Goal: Book appointment/travel/reservation

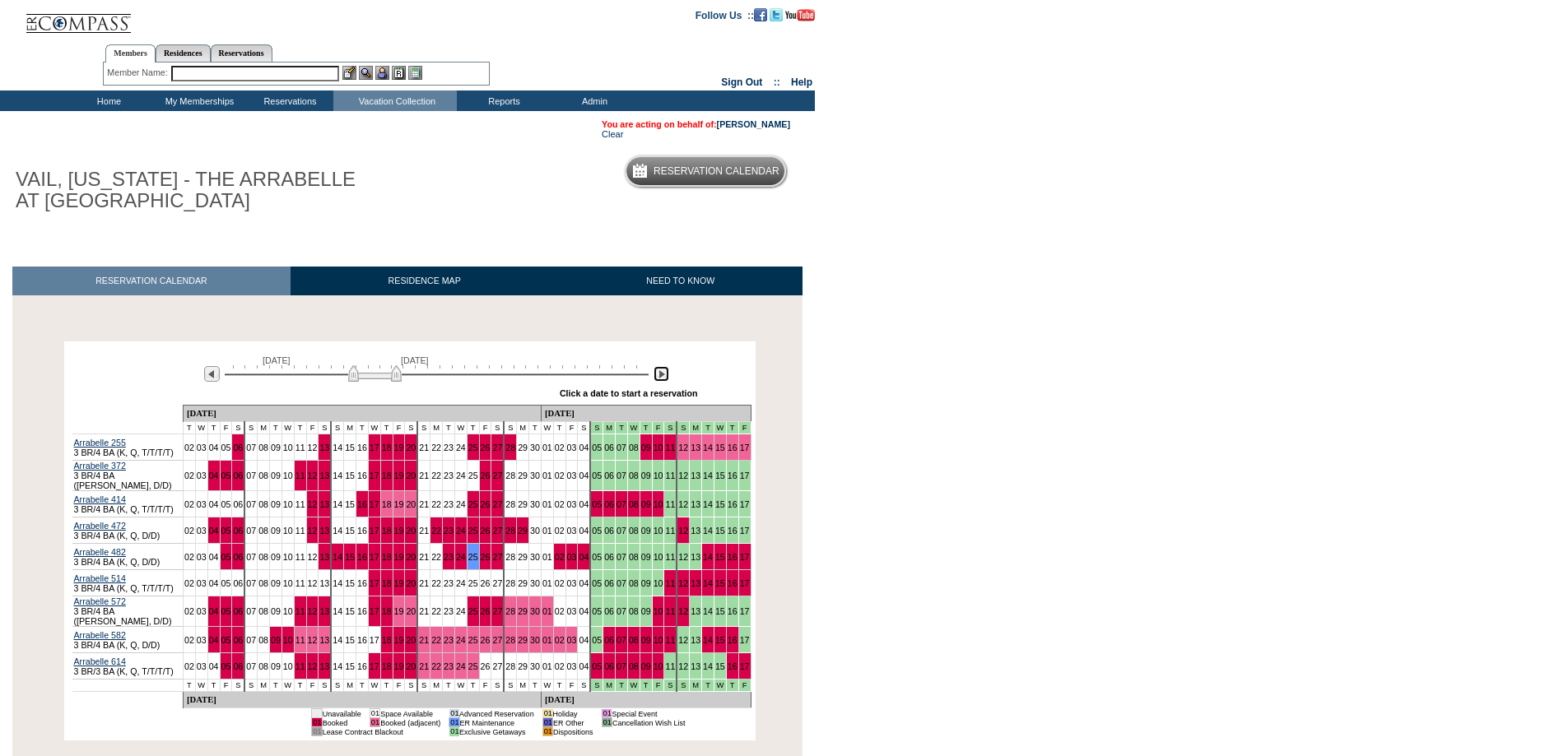
click at [666, 375] on img at bounding box center [660, 373] width 15 height 15
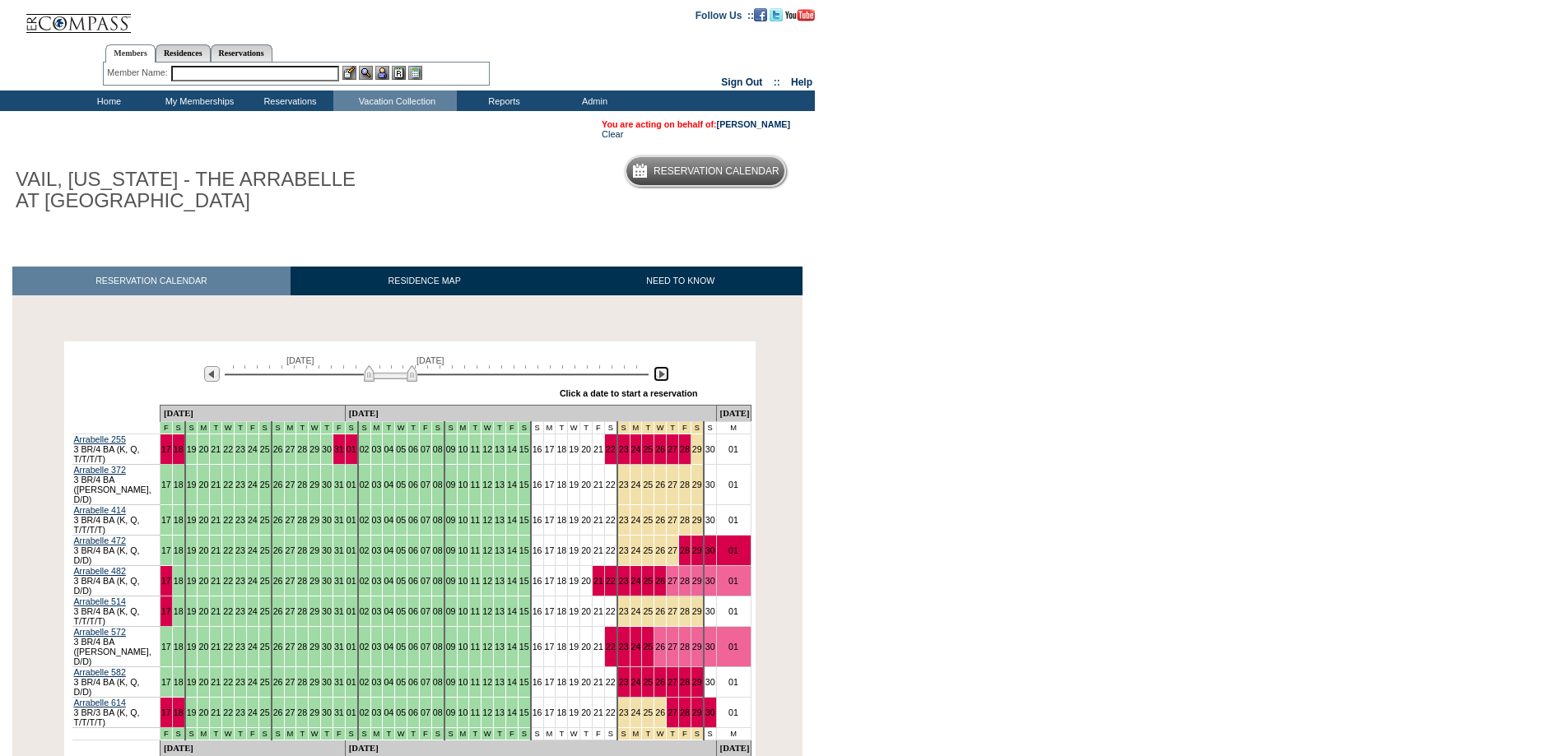
click at [667, 375] on img at bounding box center [660, 373] width 15 height 15
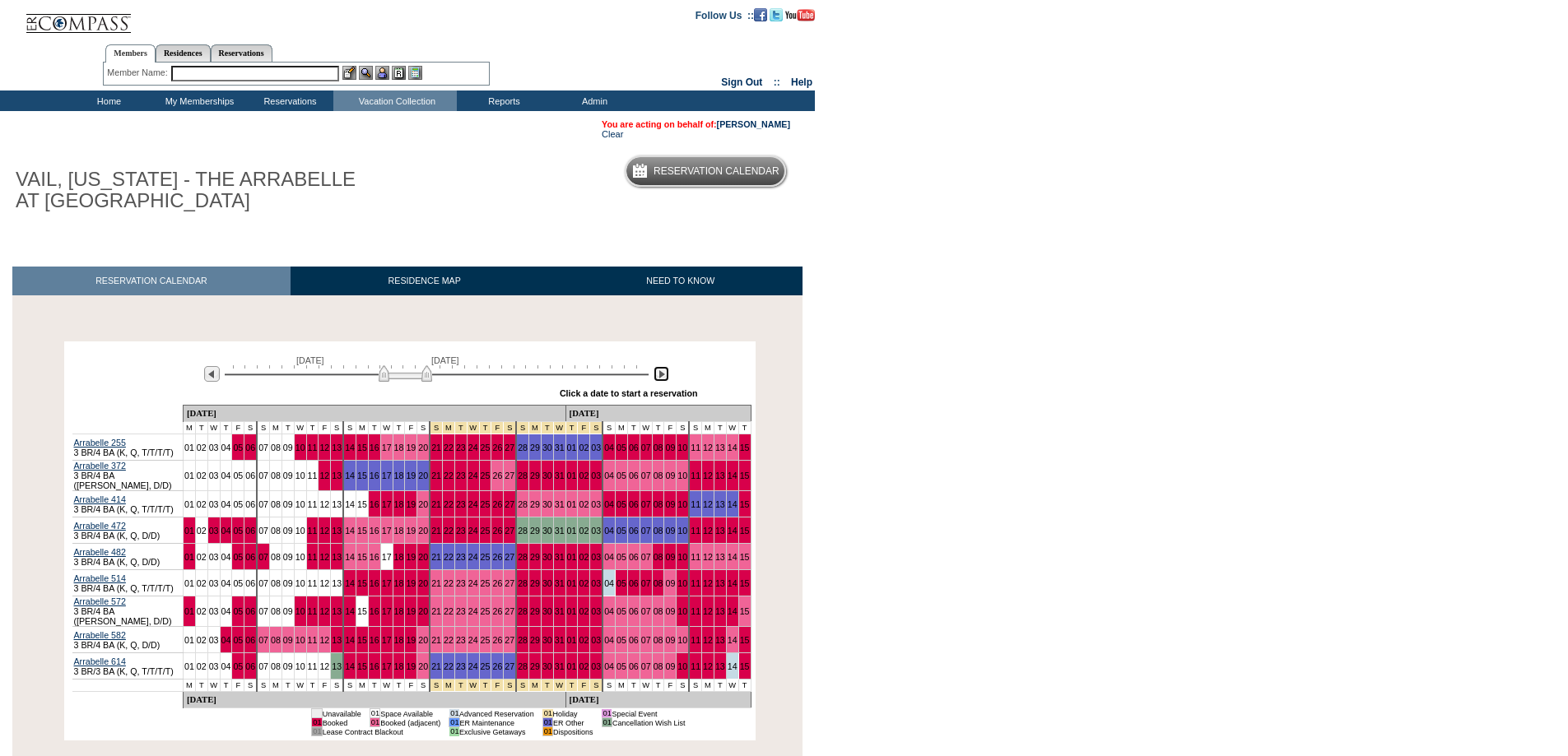
click at [662, 381] on img at bounding box center [660, 373] width 15 height 15
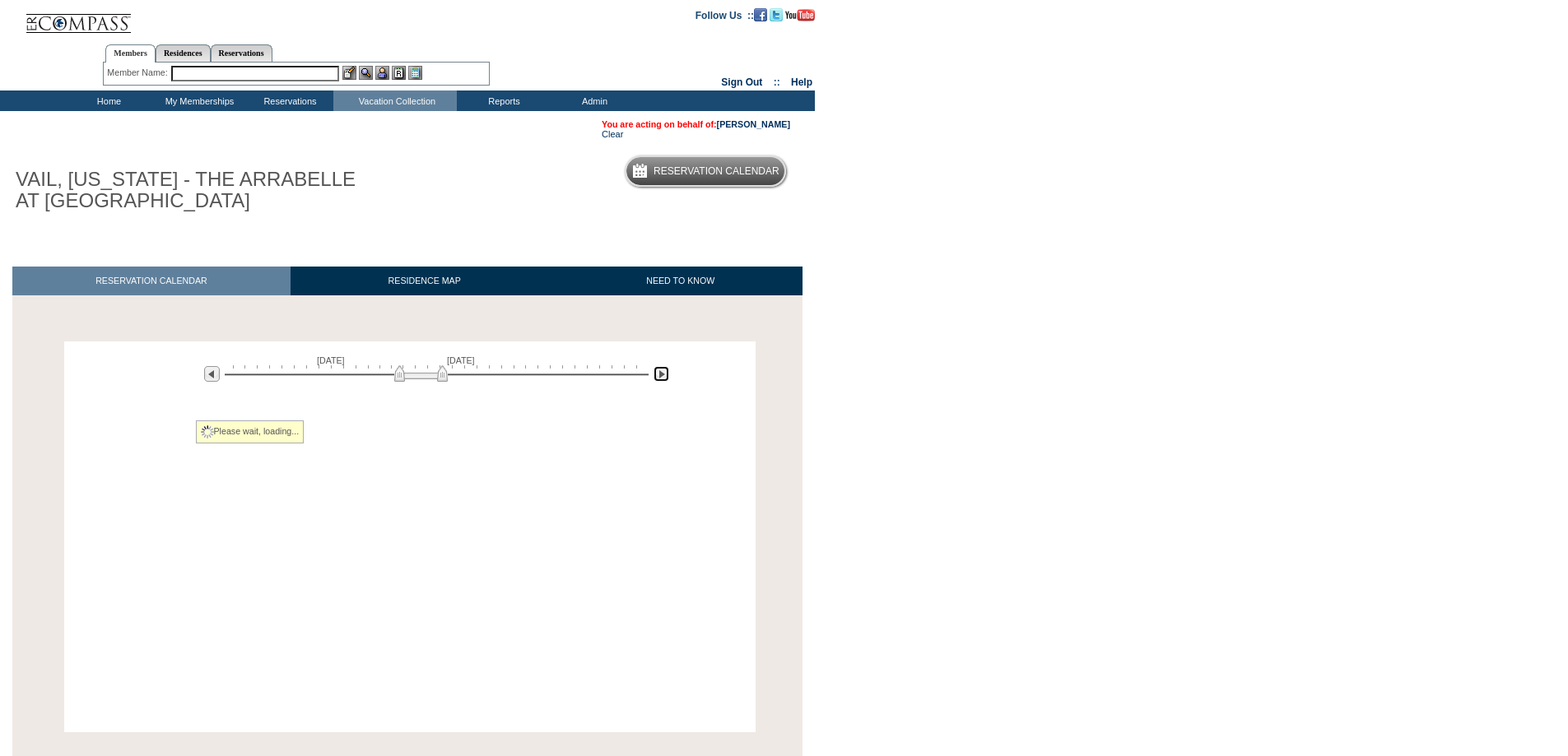
click at [662, 381] on img at bounding box center [660, 373] width 15 height 15
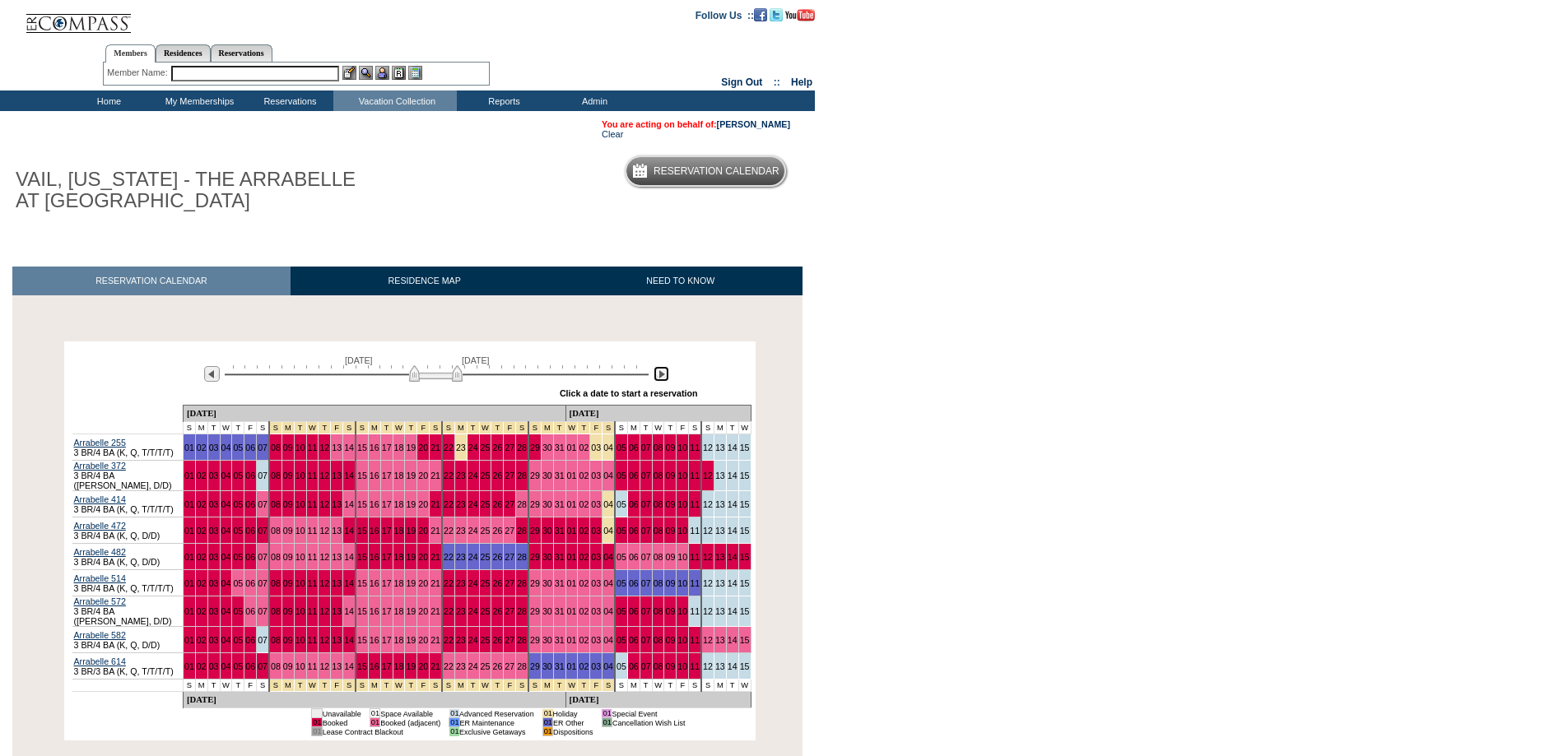
click at [662, 381] on img at bounding box center [660, 373] width 15 height 15
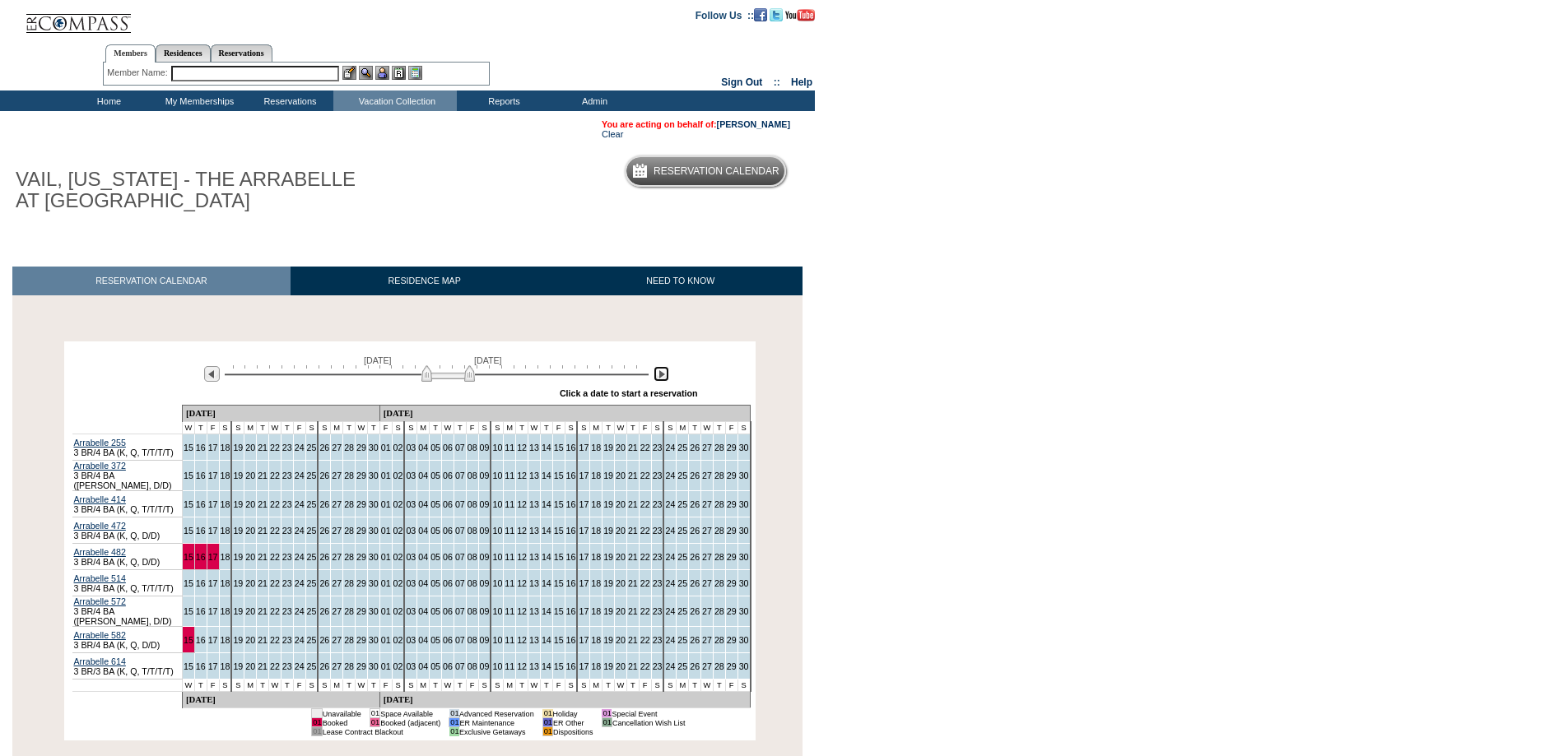
click at [463, 379] on img at bounding box center [447, 374] width 53 height 16
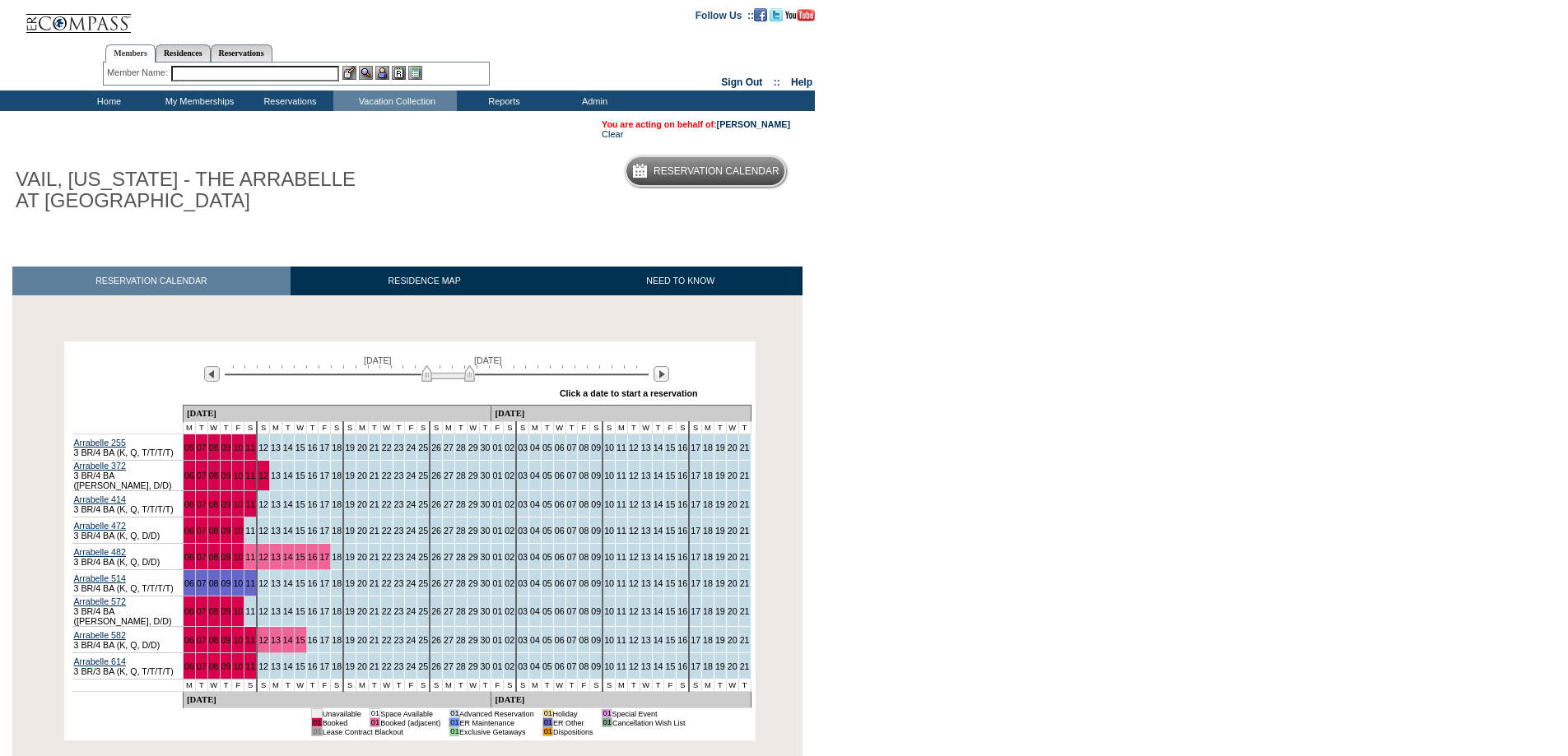
click at [285, 72] on input "text" at bounding box center [256, 73] width 168 height 15
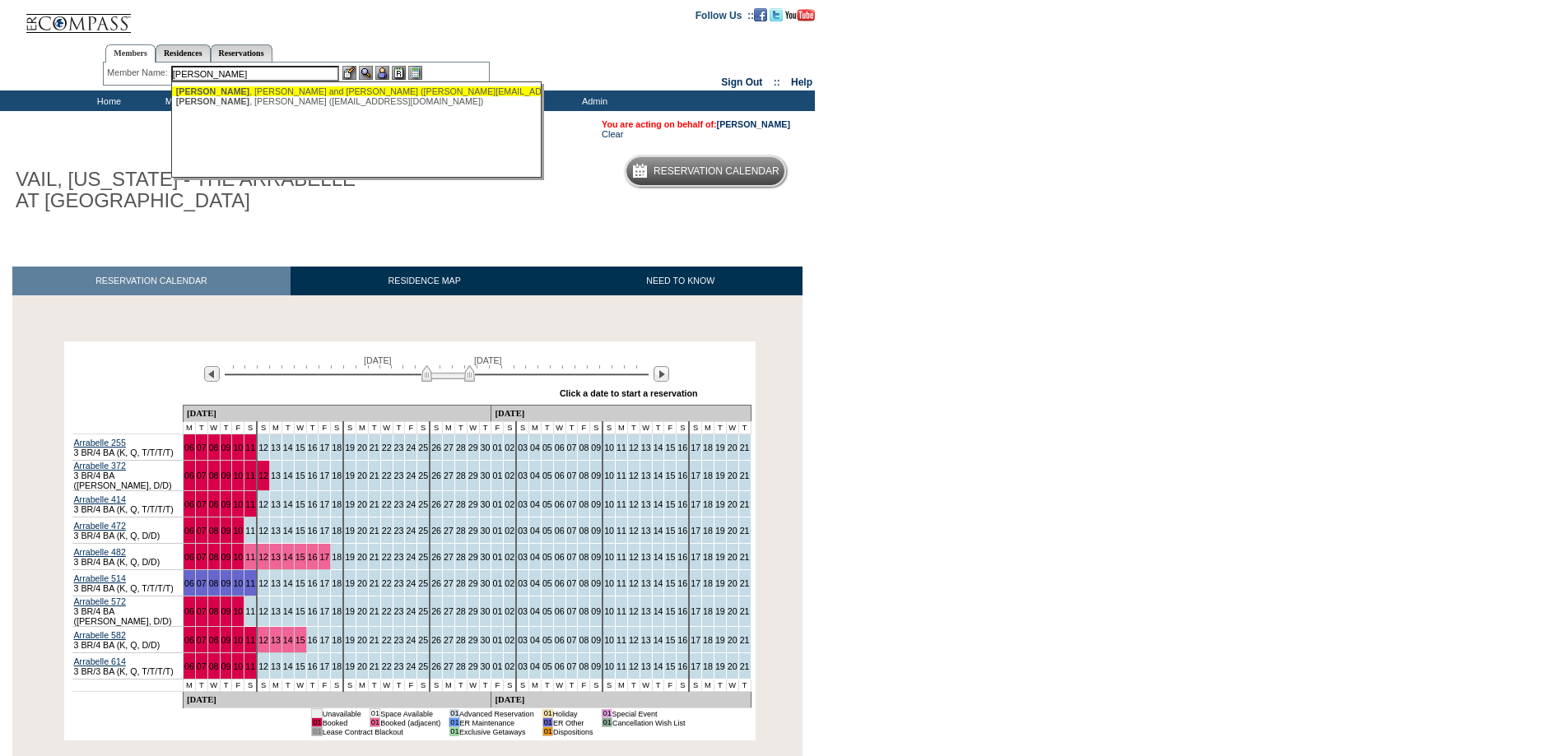
click at [260, 89] on div "[PERSON_NAME] and [PERSON_NAME] ([PERSON_NAME][EMAIL_ADDRESS][PERSON_NAME][DOMA…" at bounding box center [357, 91] width 362 height 10
type input "[PERSON_NAME] and [PERSON_NAME] ([PERSON_NAME][EMAIL_ADDRESS][PERSON_NAME][DOMA…"
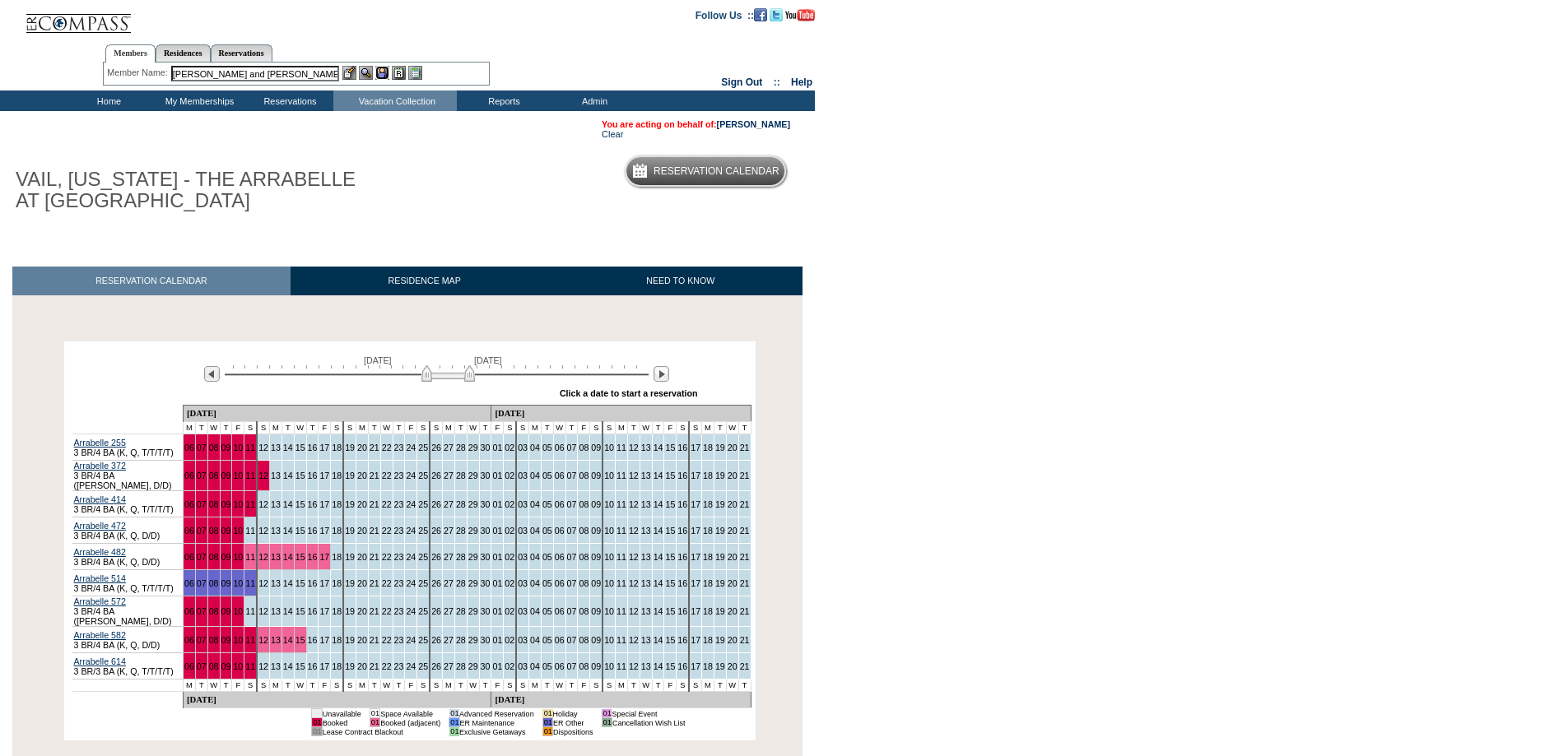
click at [379, 77] on img at bounding box center [381, 72] width 14 height 14
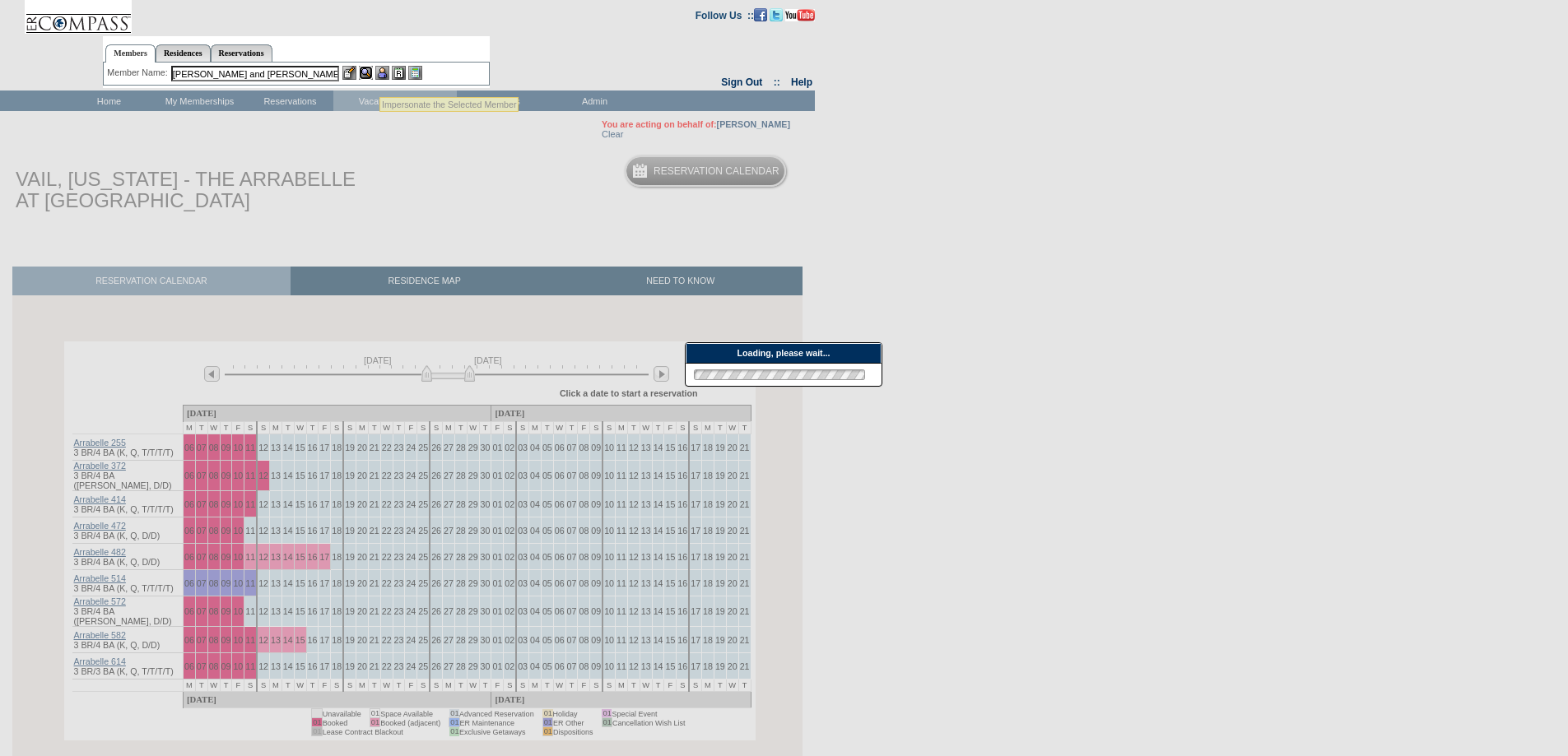
click at [367, 72] on img at bounding box center [365, 72] width 14 height 14
